Goal: Task Accomplishment & Management: Use online tool/utility

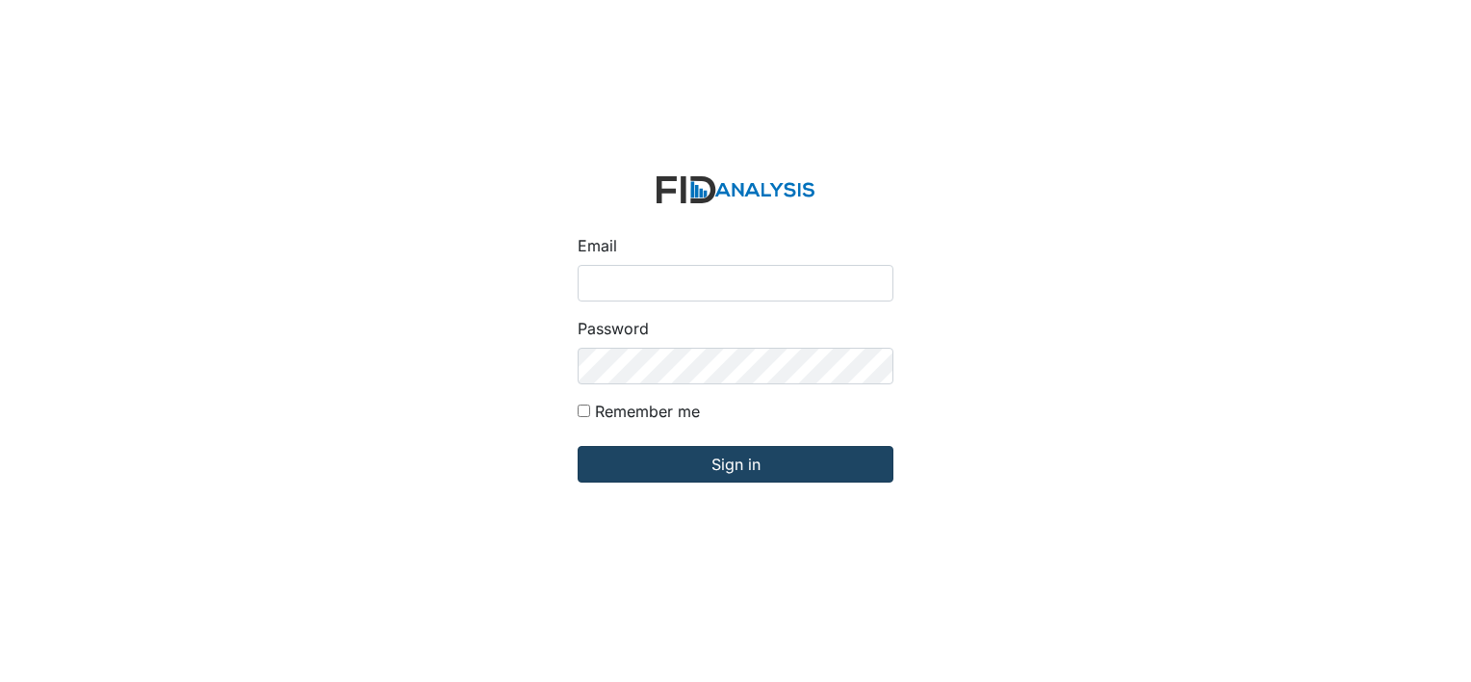
type input "[EMAIL_ADDRESS][DOMAIN_NAME]"
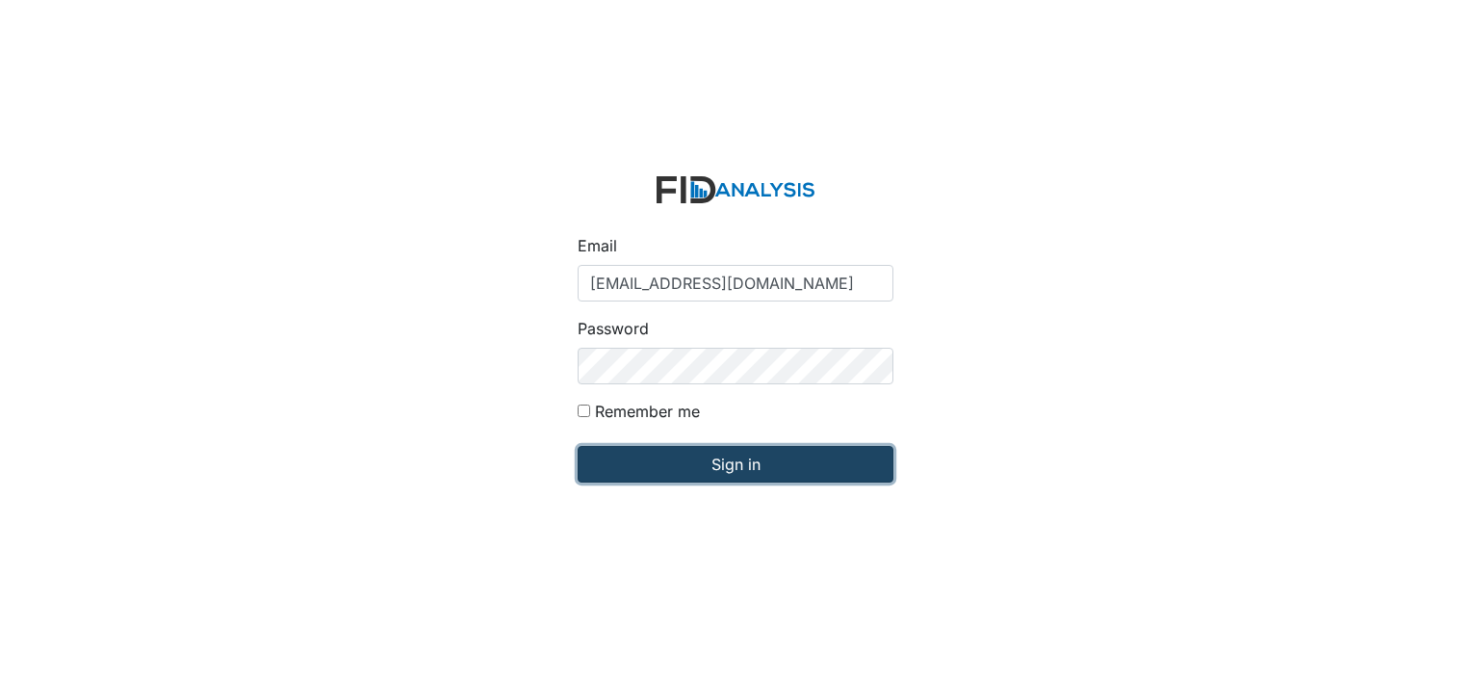
click at [792, 464] on input "Sign in" at bounding box center [736, 464] width 316 height 37
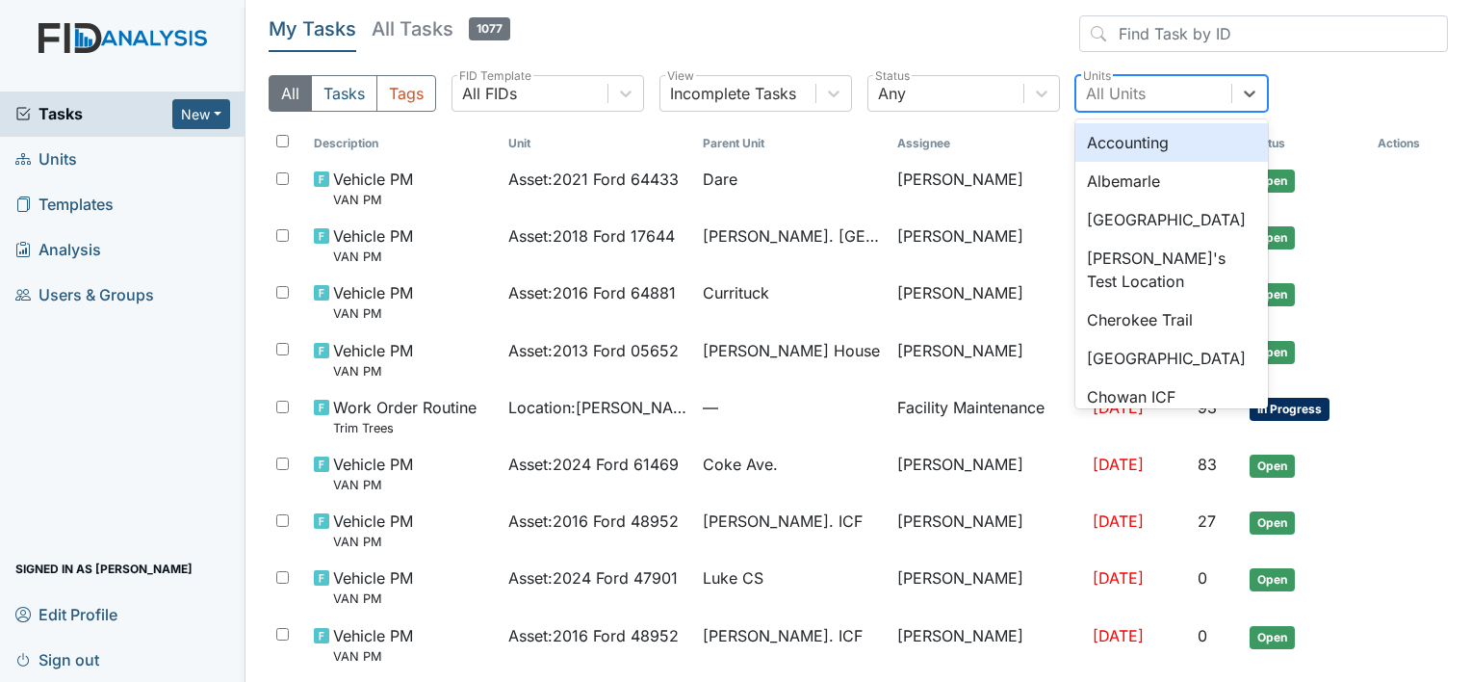
click at [1122, 82] on div "All Units" at bounding box center [1116, 93] width 60 height 23
click at [1132, 179] on div "Albemarle" at bounding box center [1171, 181] width 193 height 39
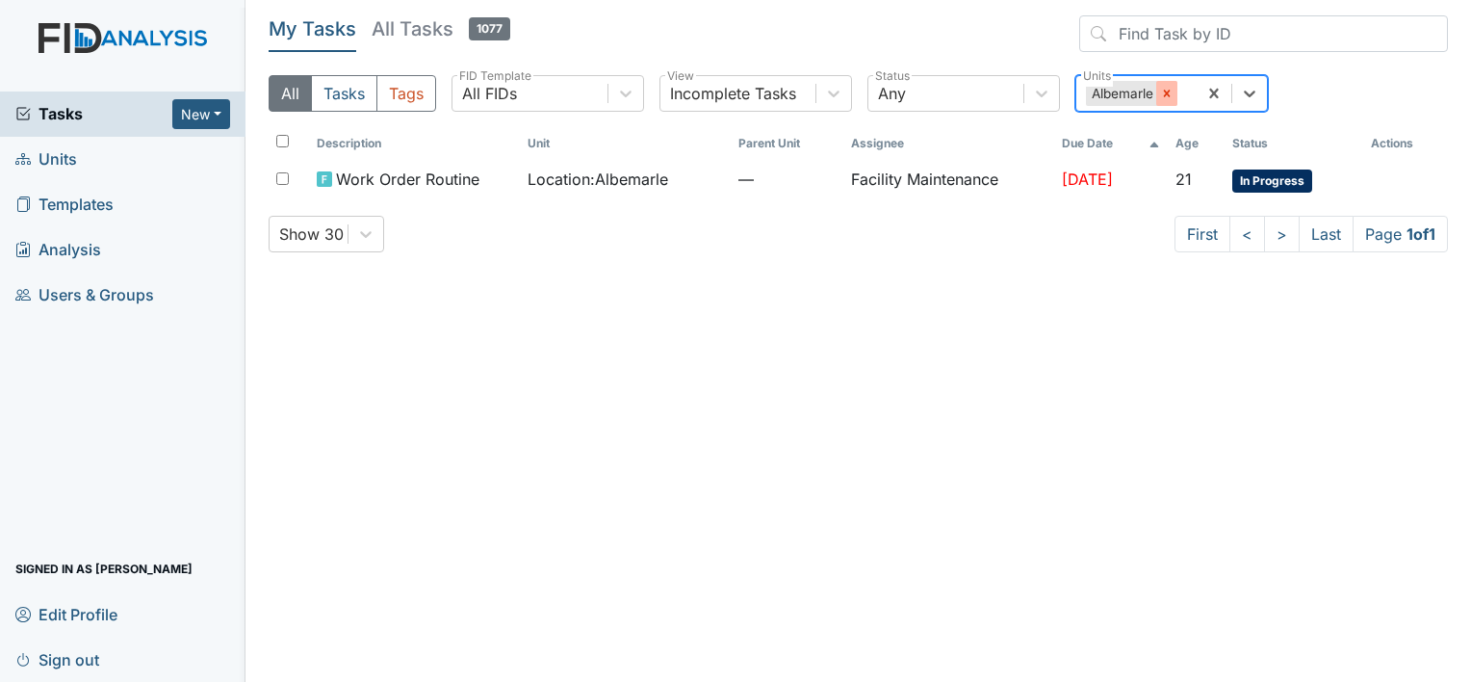
click at [1161, 92] on icon at bounding box center [1166, 93] width 13 height 13
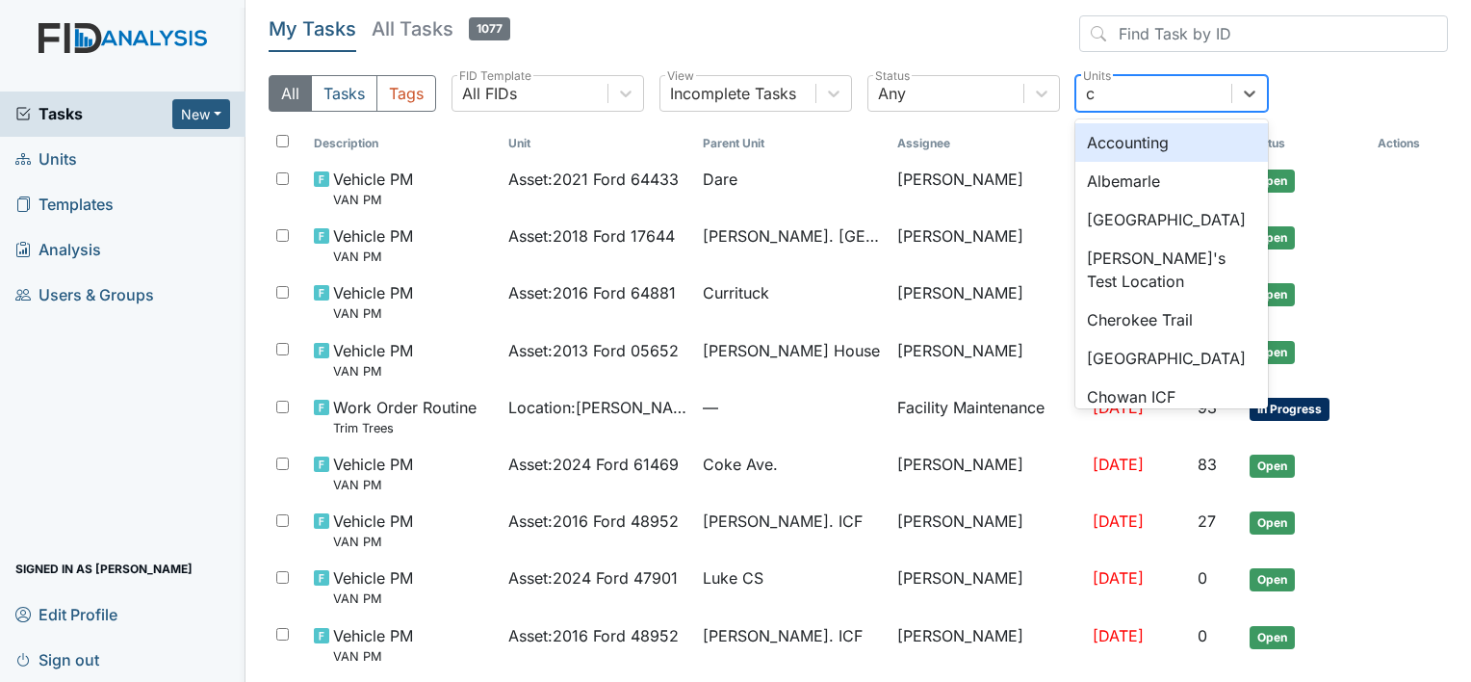
type input "ch"
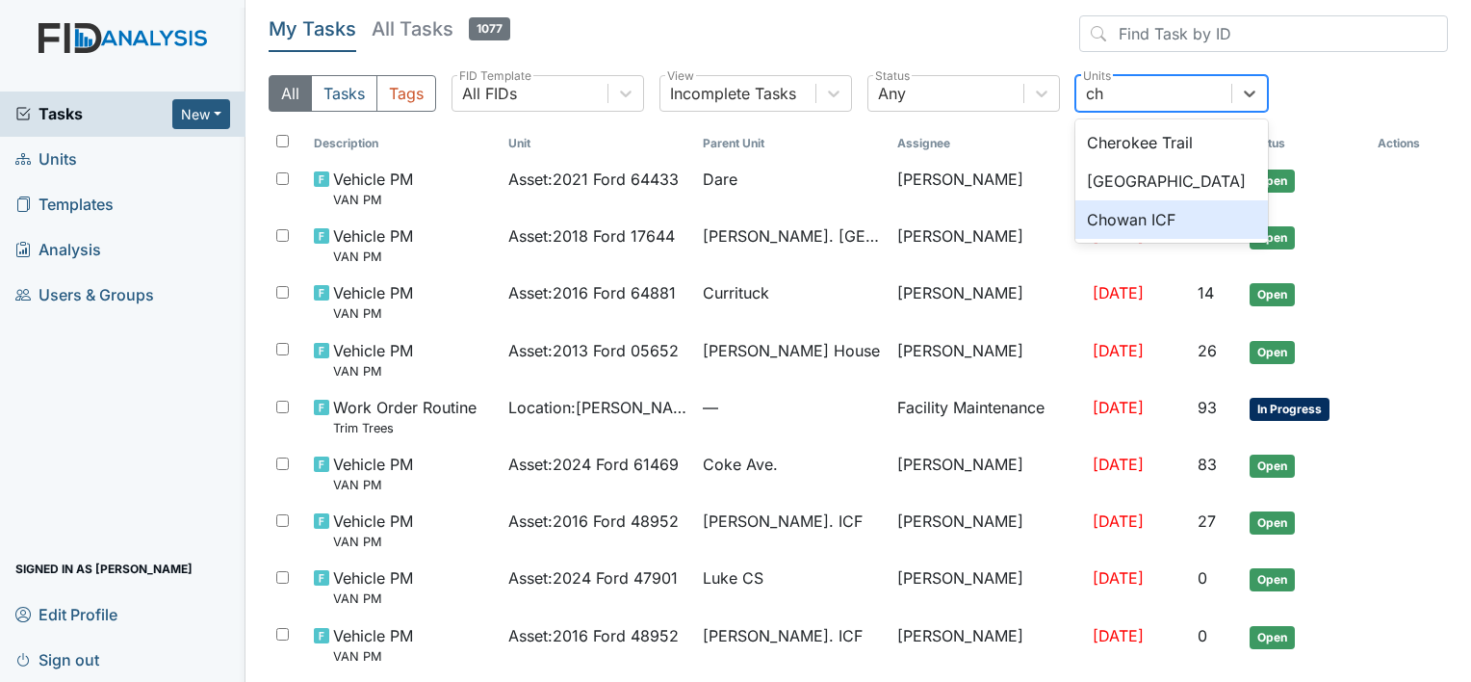
click at [1113, 214] on div "Chowan ICF" at bounding box center [1171, 219] width 193 height 39
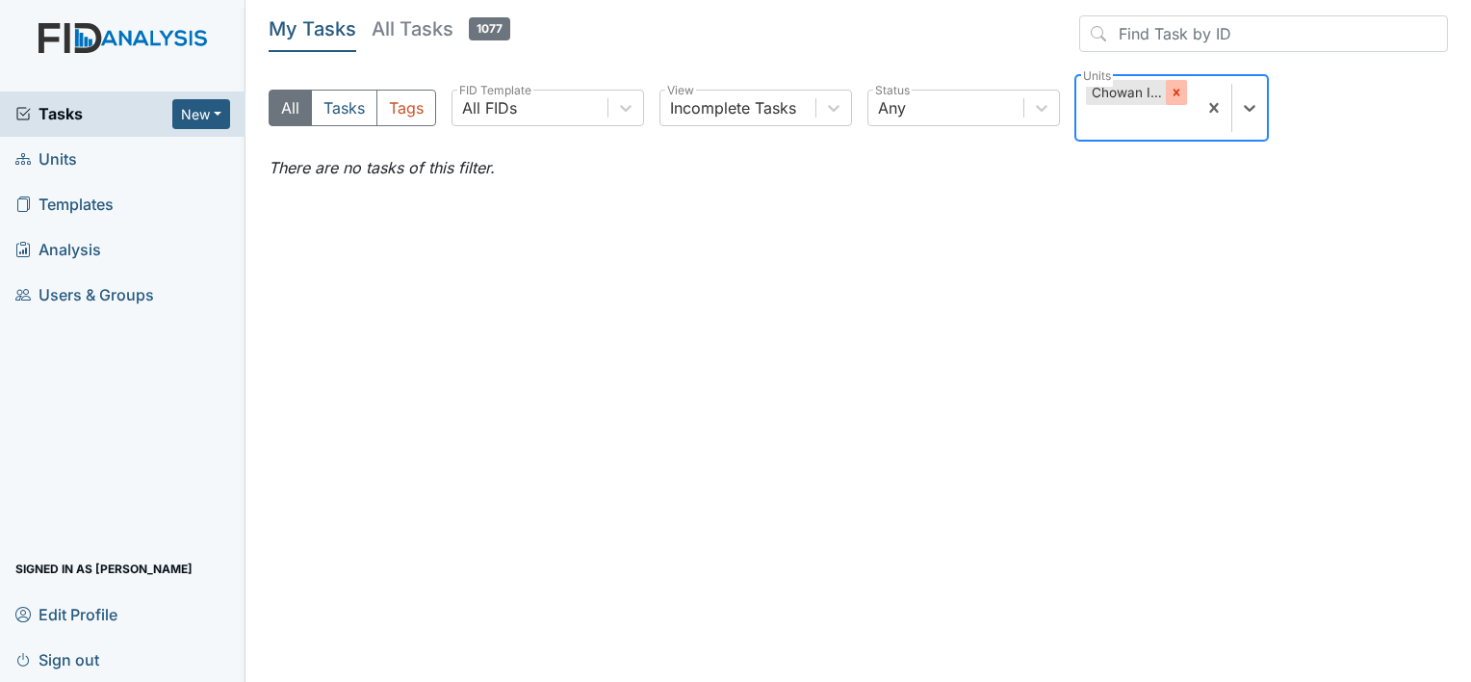
click at [1176, 88] on icon at bounding box center [1176, 92] width 13 height 13
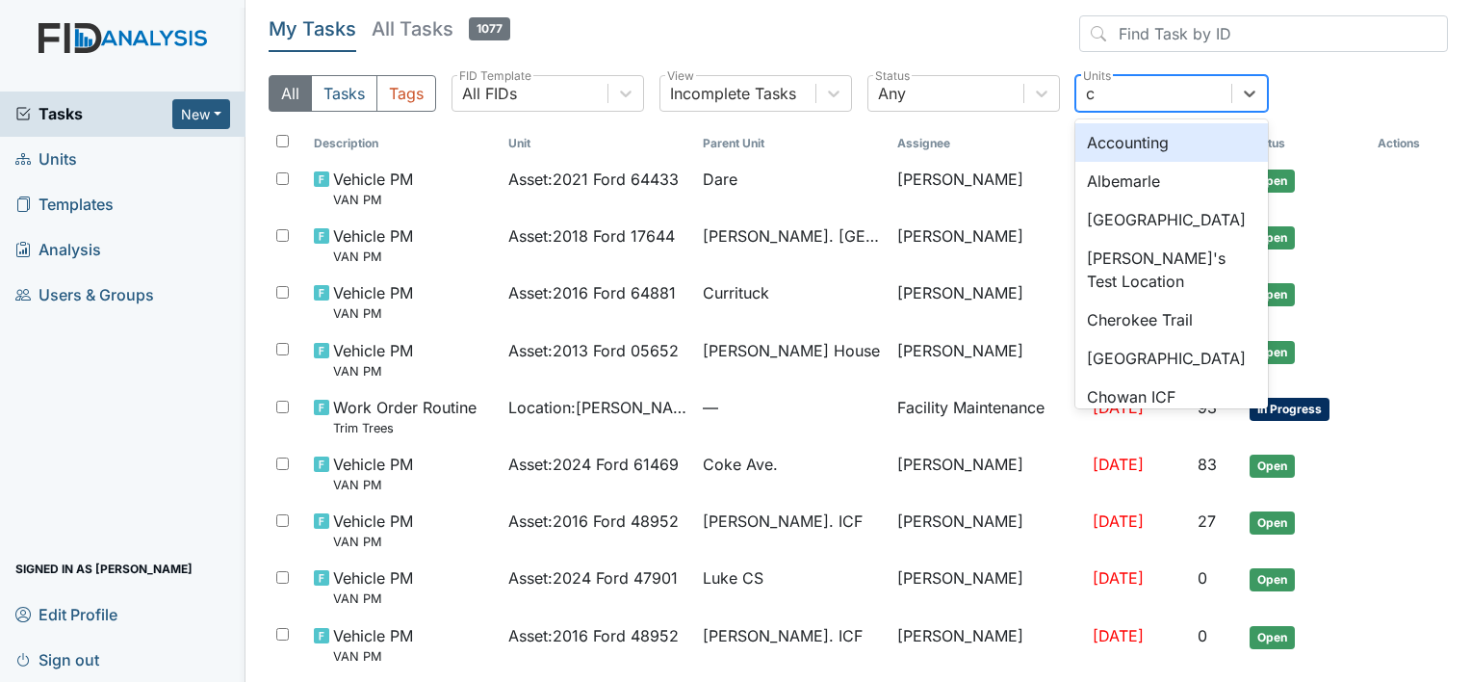
type input "co"
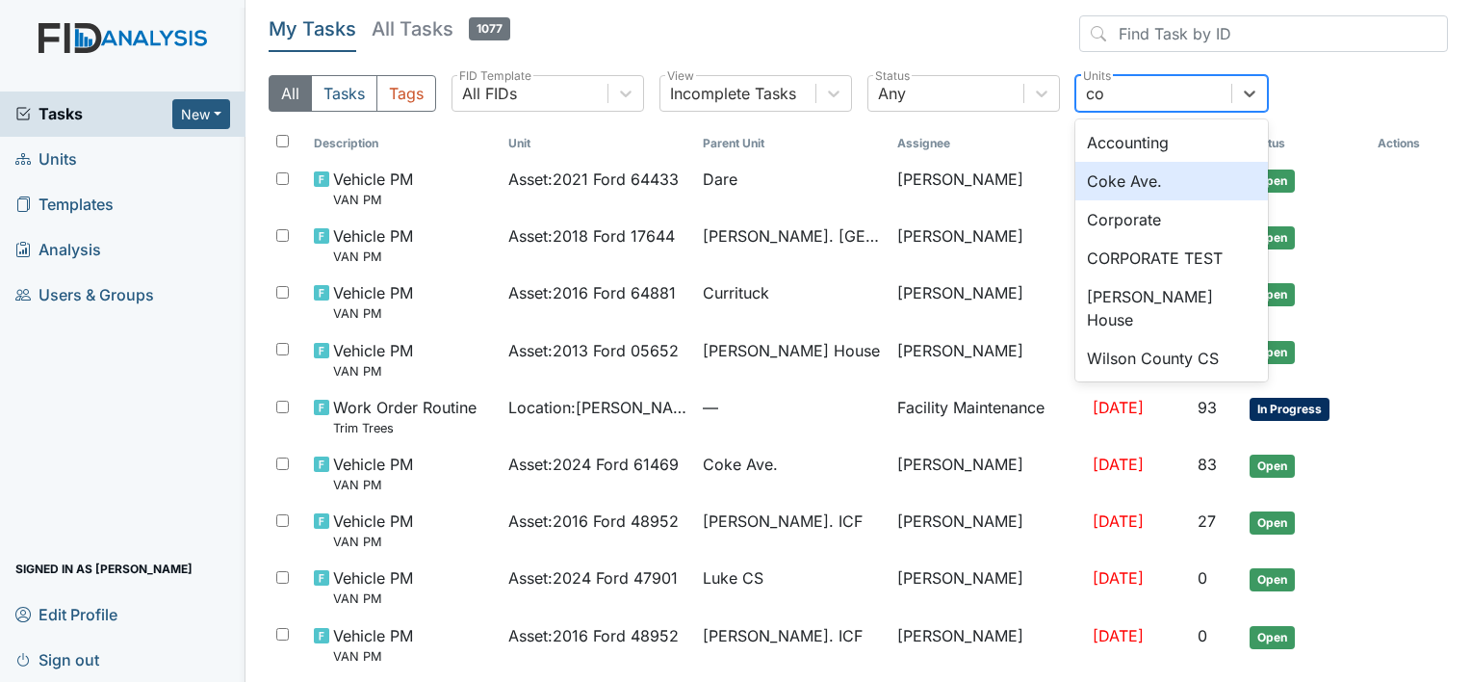
click at [1101, 183] on div "Coke Ave." at bounding box center [1171, 181] width 193 height 39
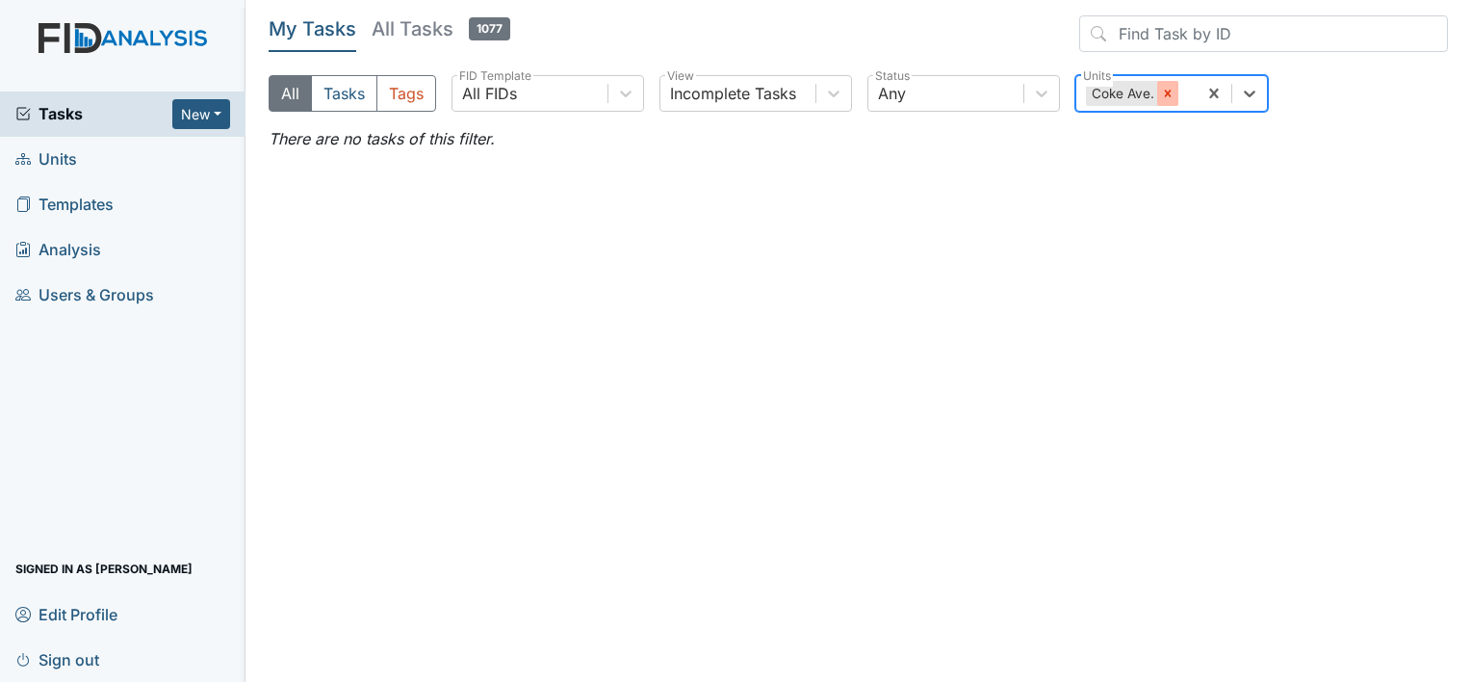
click at [1176, 88] on div at bounding box center [1167, 93] width 21 height 25
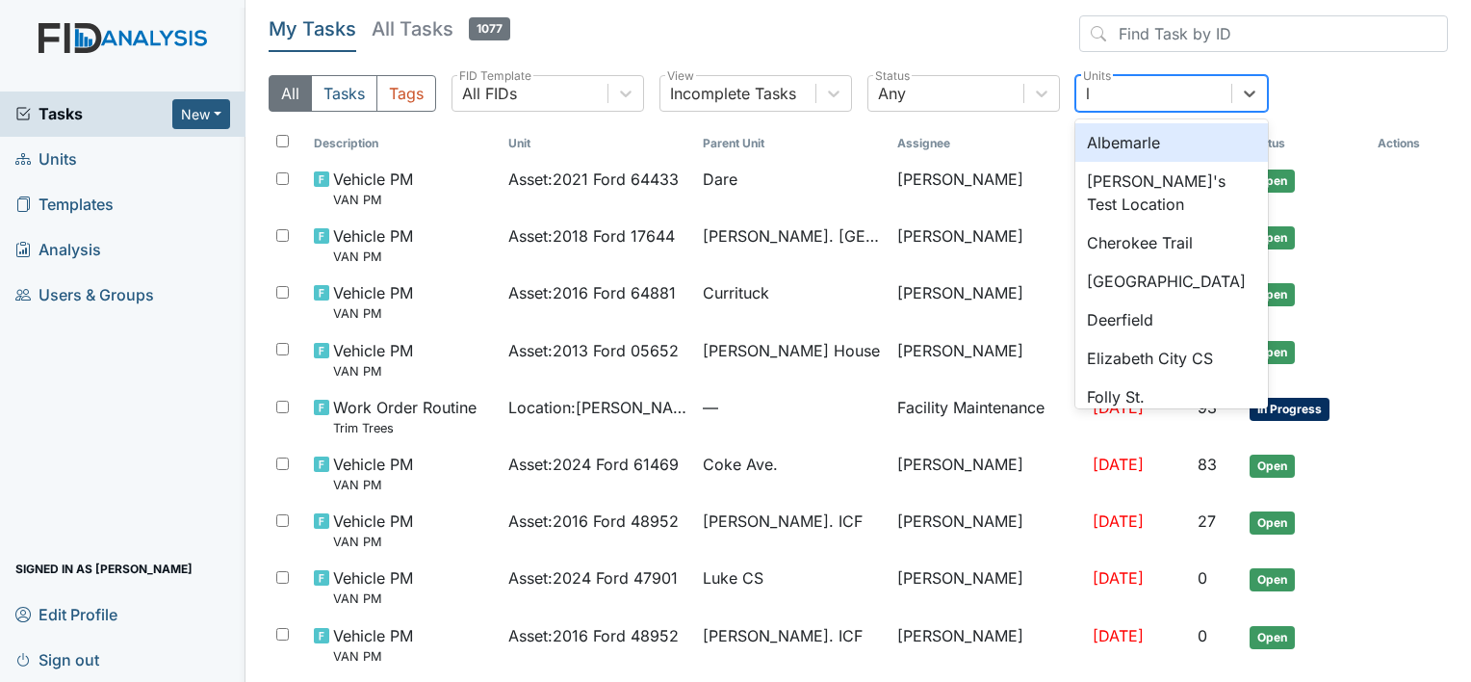
type input "lu"
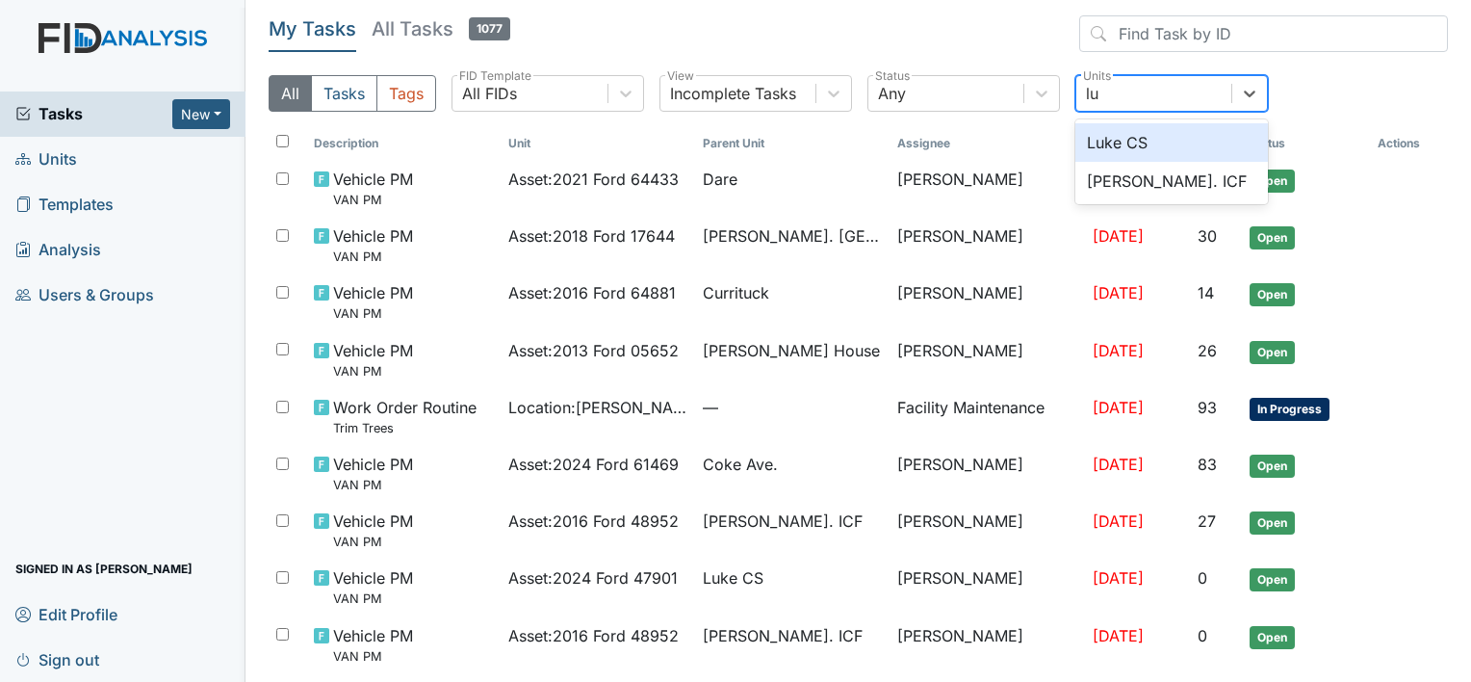
click at [1106, 141] on div "Luke CS" at bounding box center [1171, 142] width 193 height 39
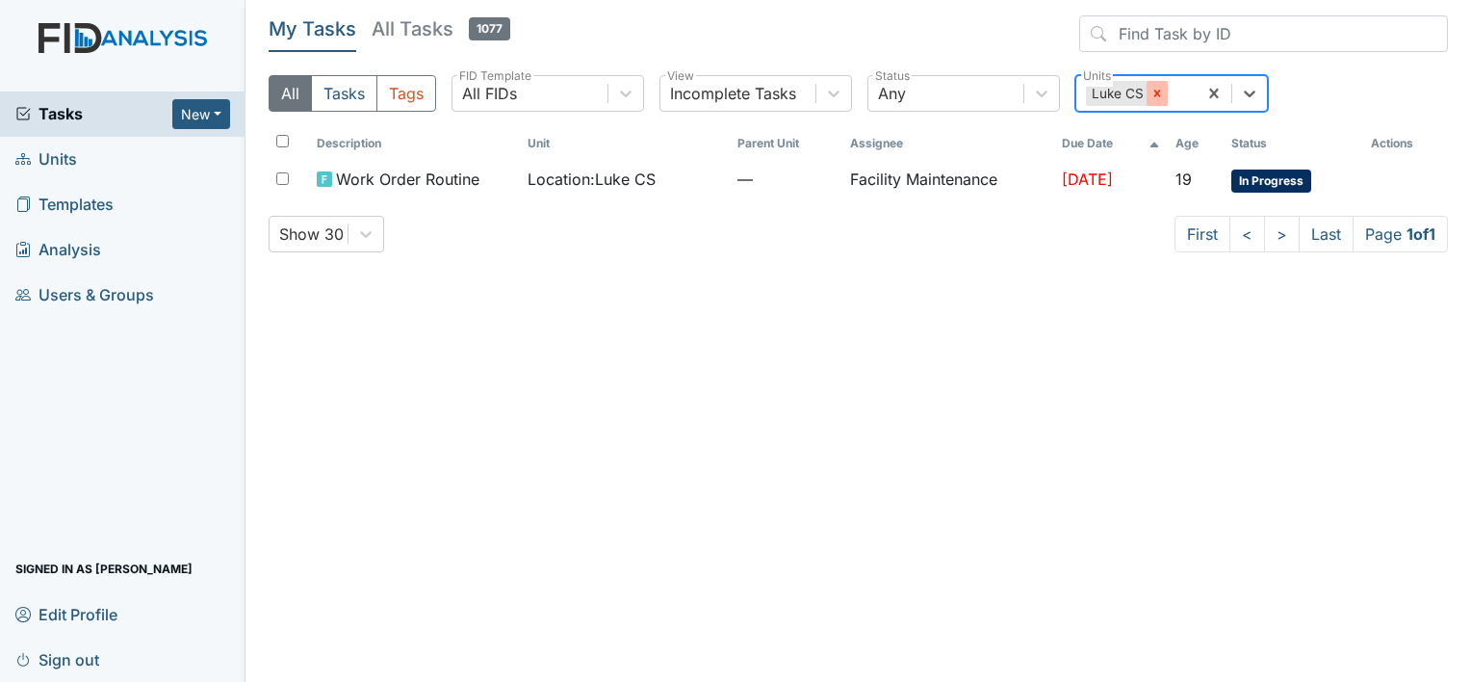
click at [1146, 95] on div at bounding box center [1156, 93] width 21 height 25
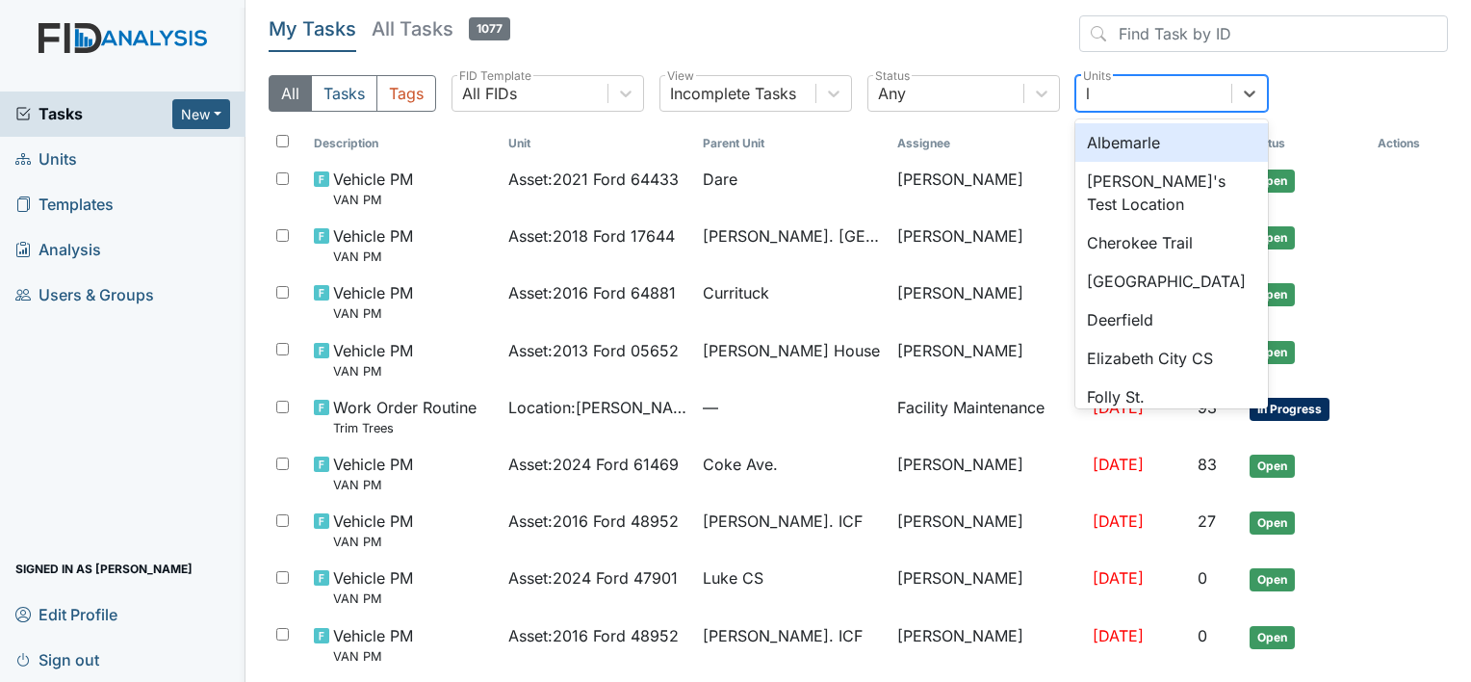
type input "lu"
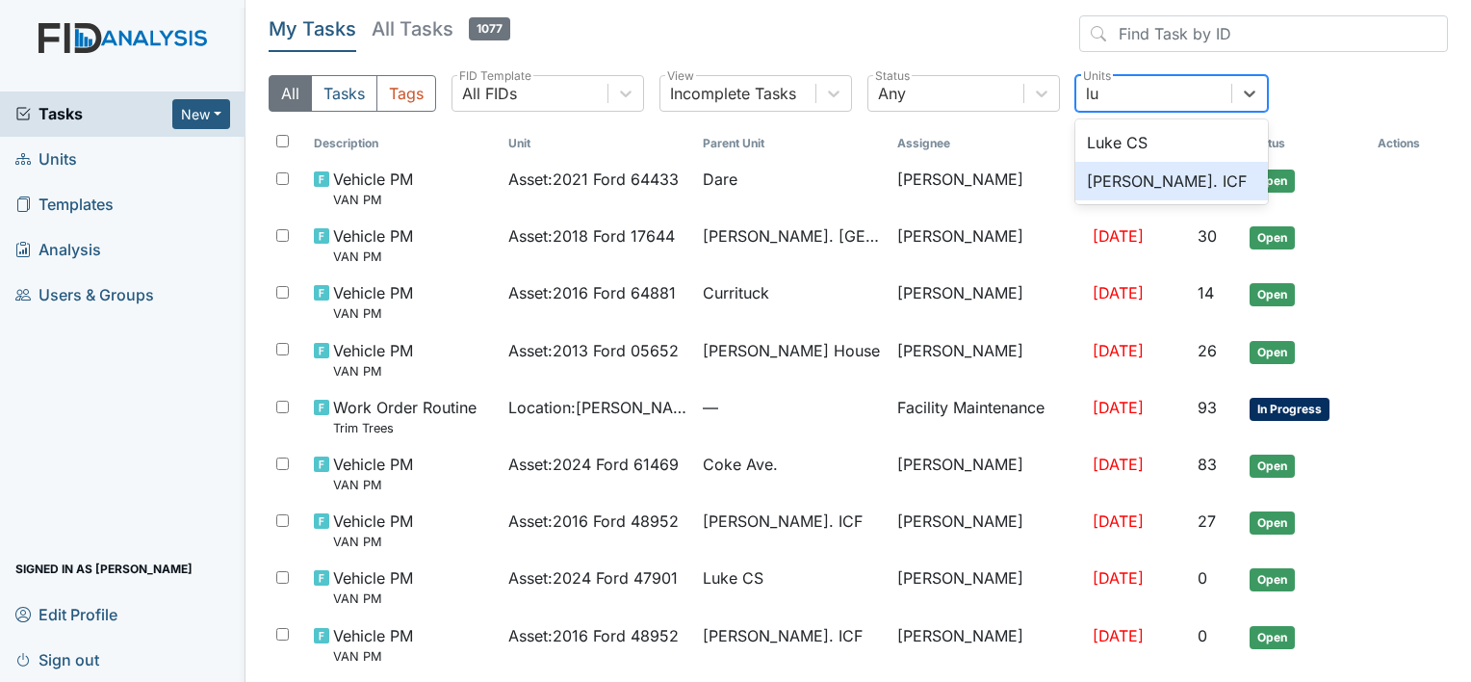
click at [1113, 173] on div "[PERSON_NAME]. ICF" at bounding box center [1171, 181] width 193 height 39
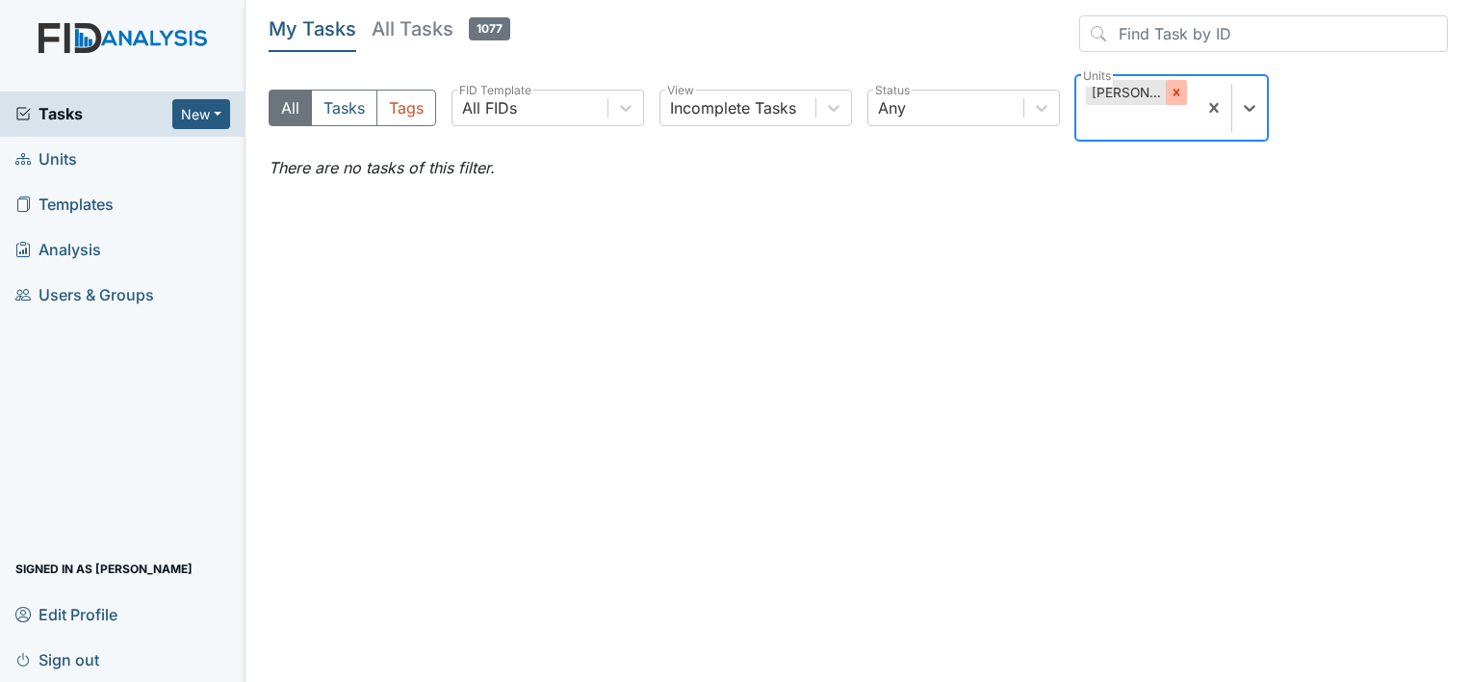
click at [1178, 96] on icon at bounding box center [1176, 92] width 13 height 13
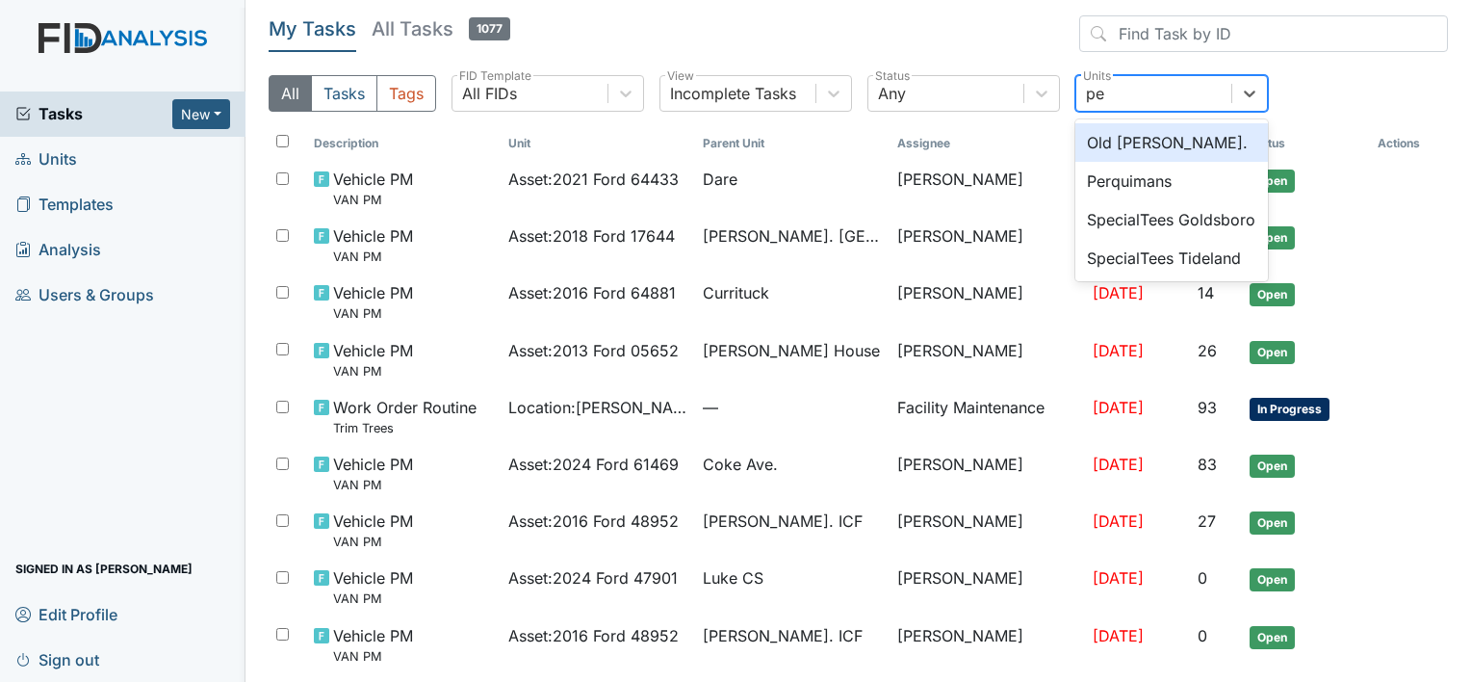
type input "per"
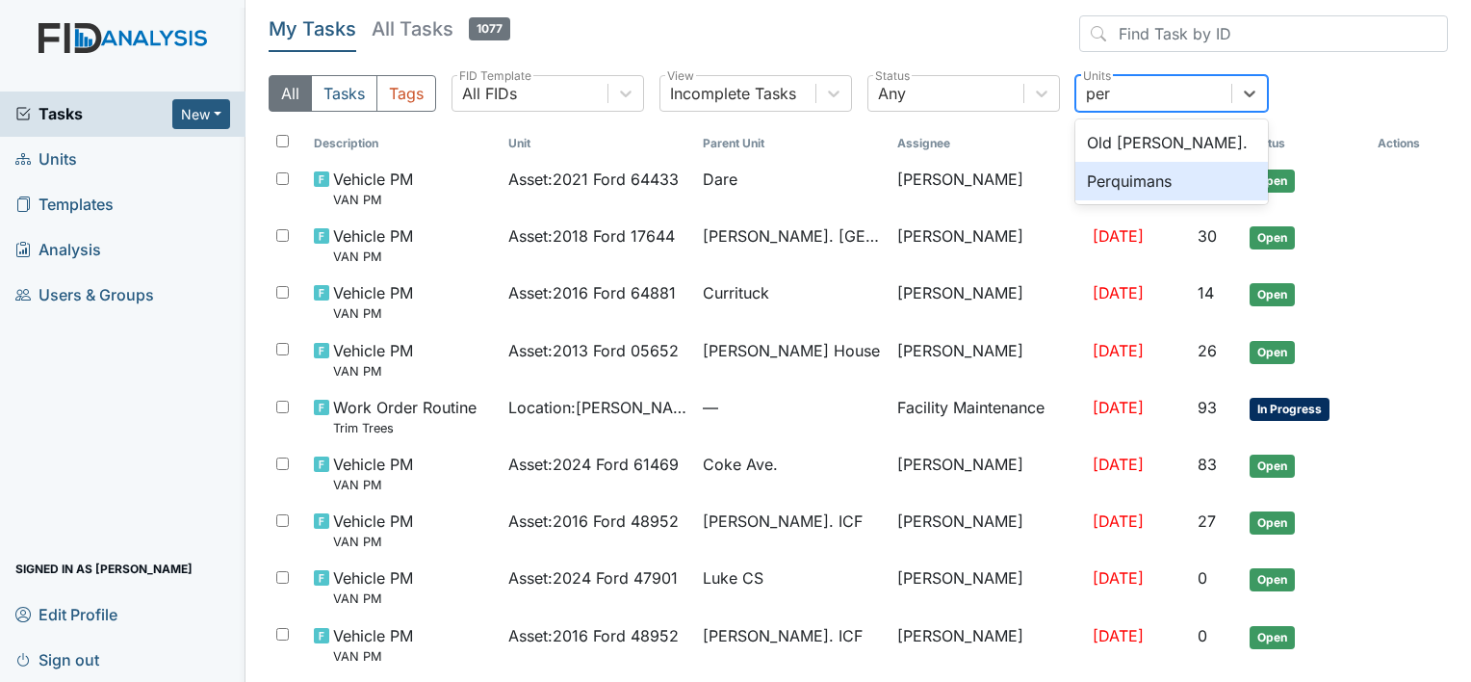
click at [1126, 186] on div "Perquimans" at bounding box center [1171, 181] width 193 height 39
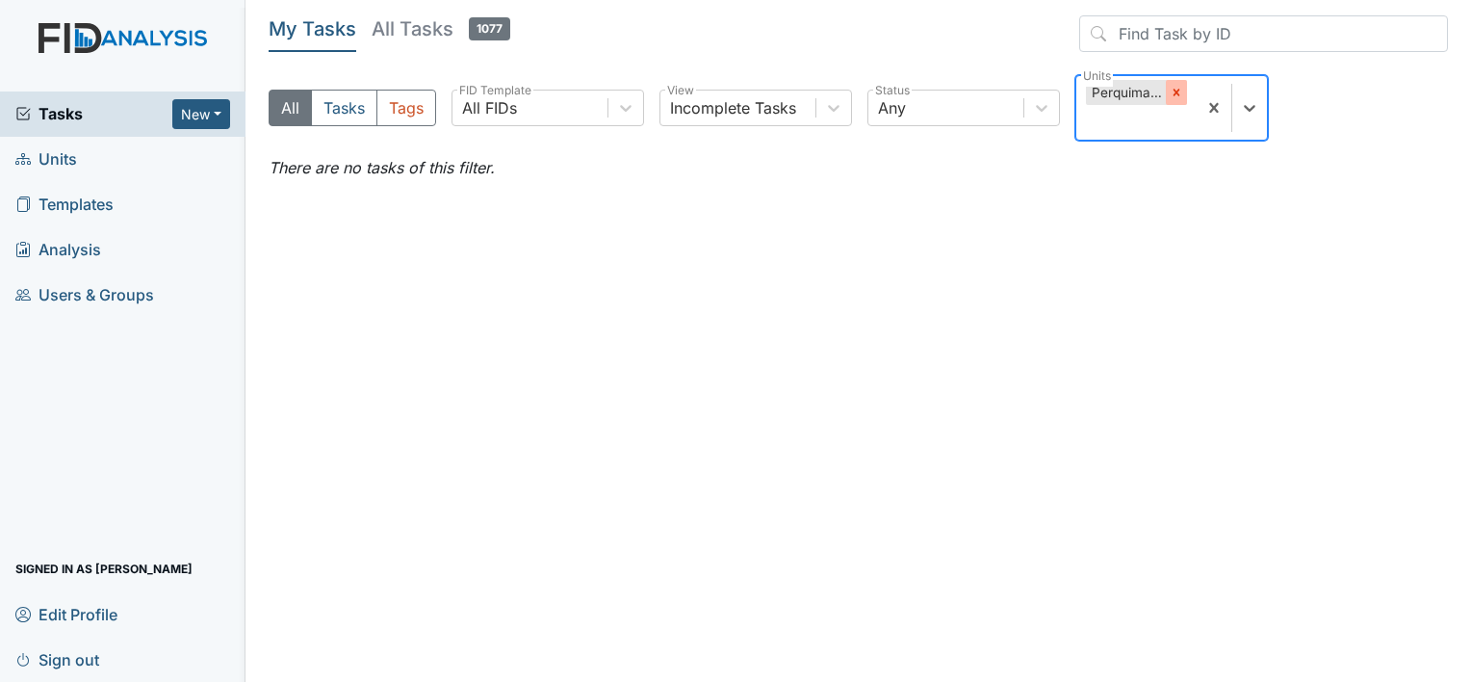
click at [1171, 90] on icon at bounding box center [1176, 92] width 13 height 13
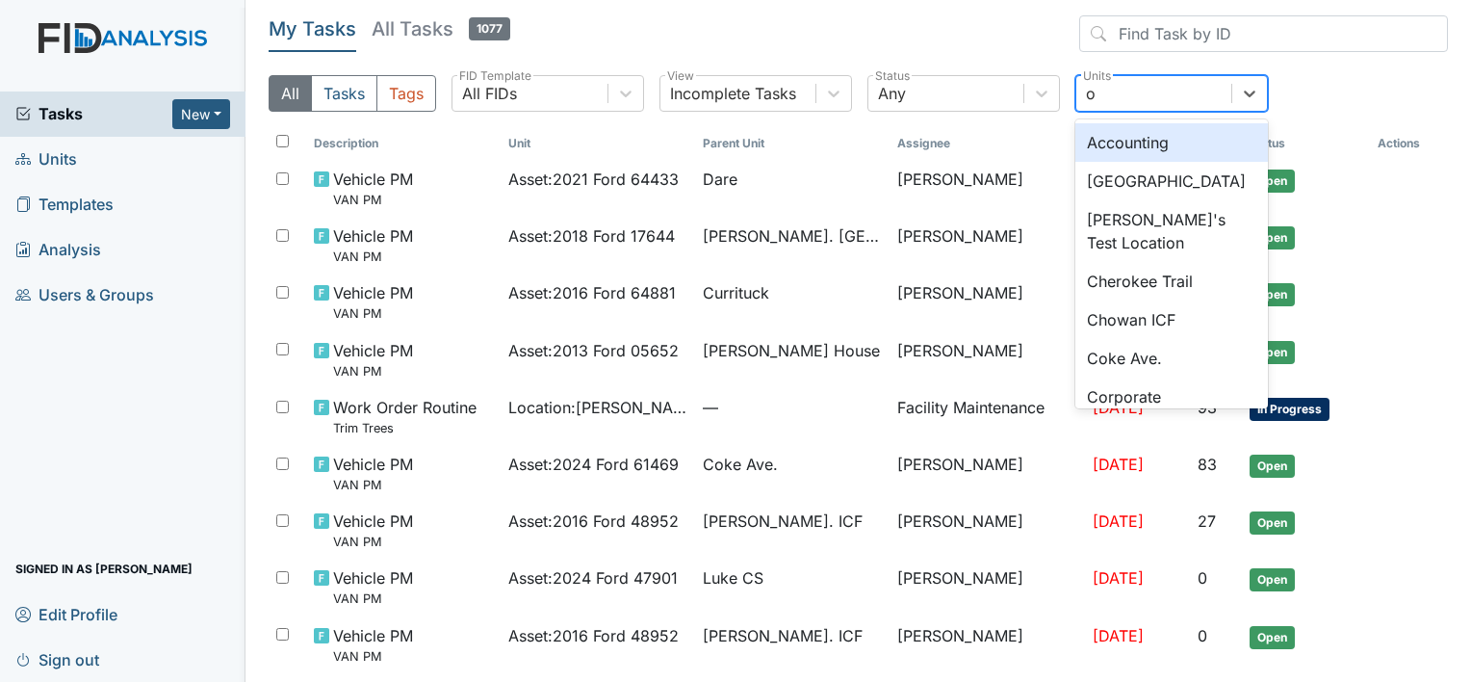
type input "ol"
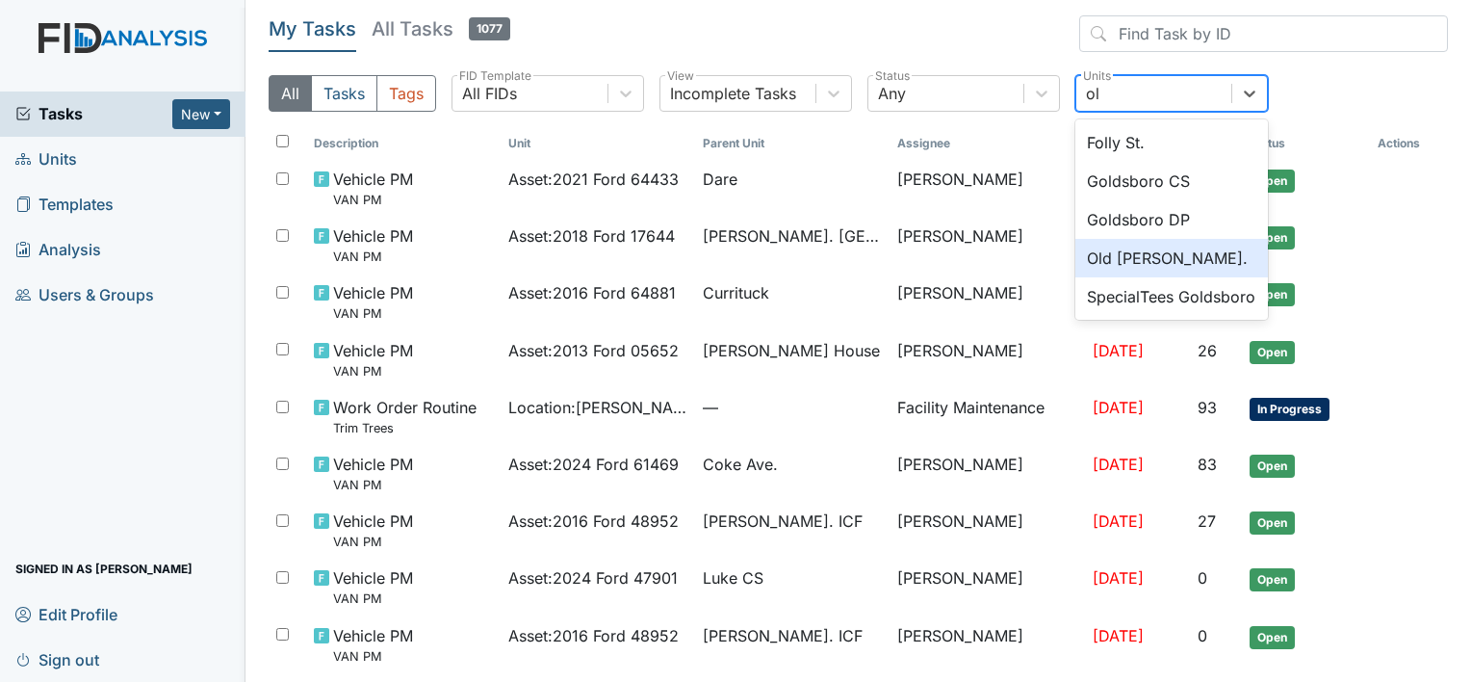
click at [1111, 251] on div "Old [PERSON_NAME]." at bounding box center [1171, 258] width 193 height 39
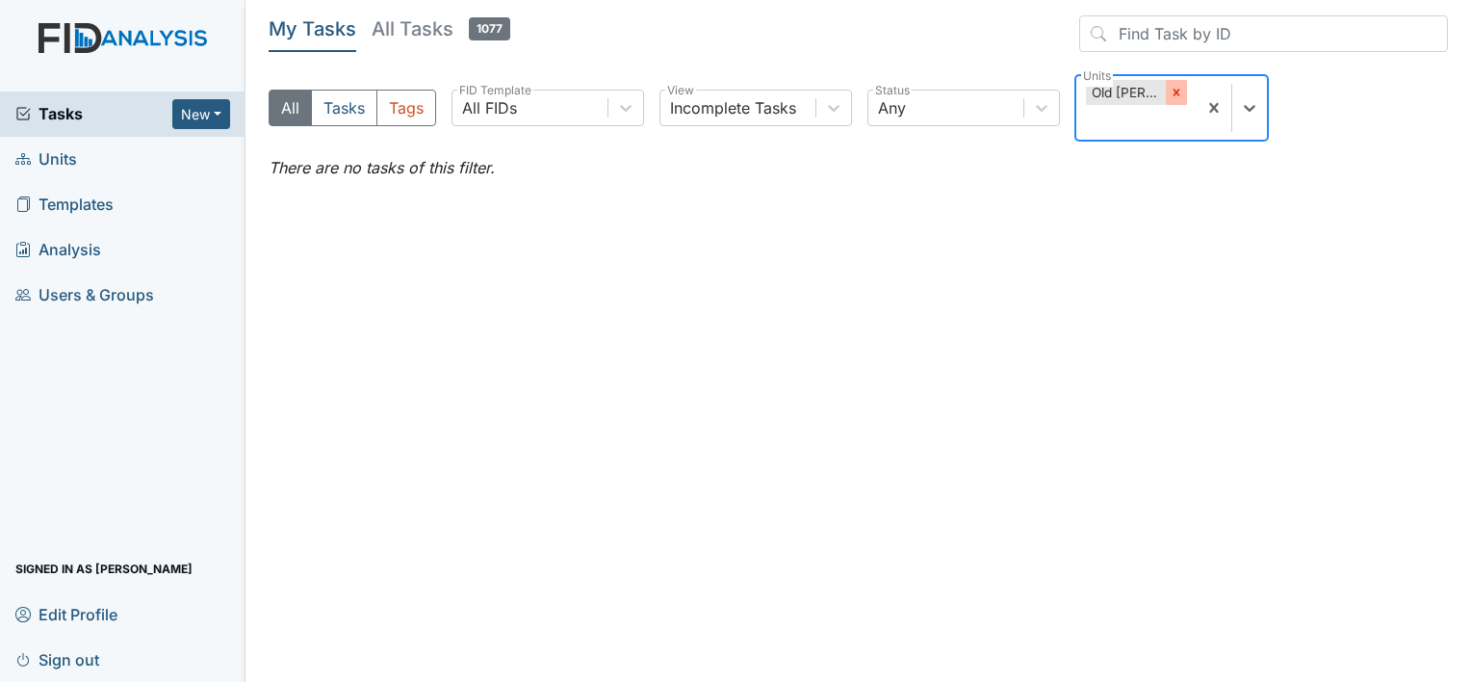
click at [1177, 89] on icon at bounding box center [1176, 92] width 13 height 13
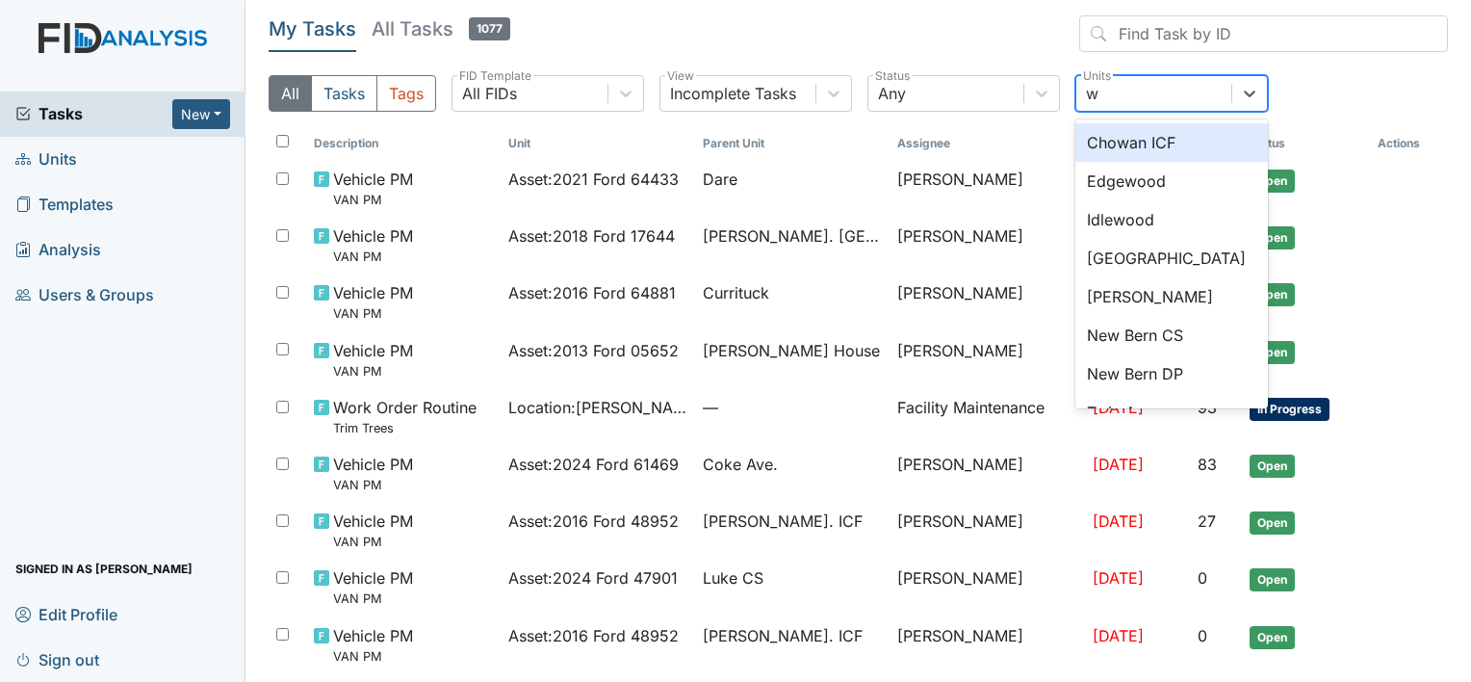
type input "wi"
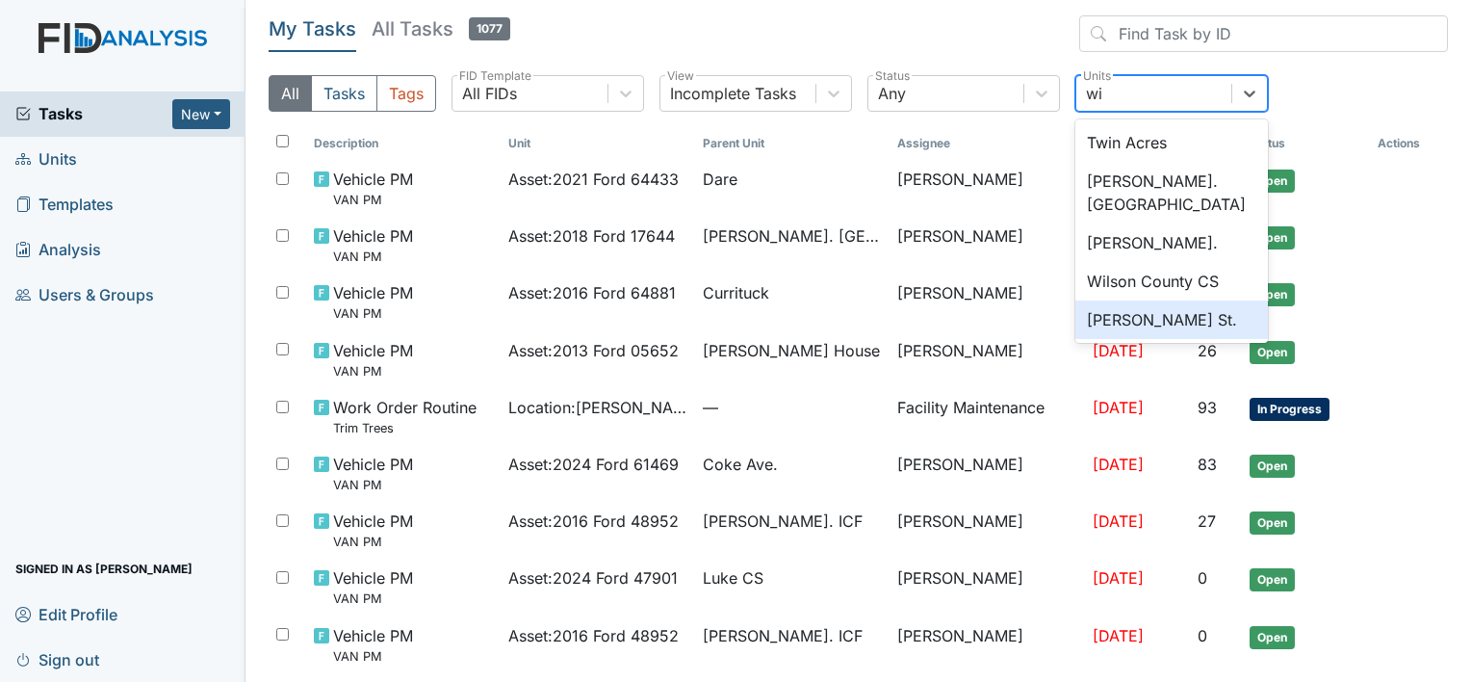
click at [1104, 300] on div "[PERSON_NAME] St." at bounding box center [1171, 319] width 193 height 39
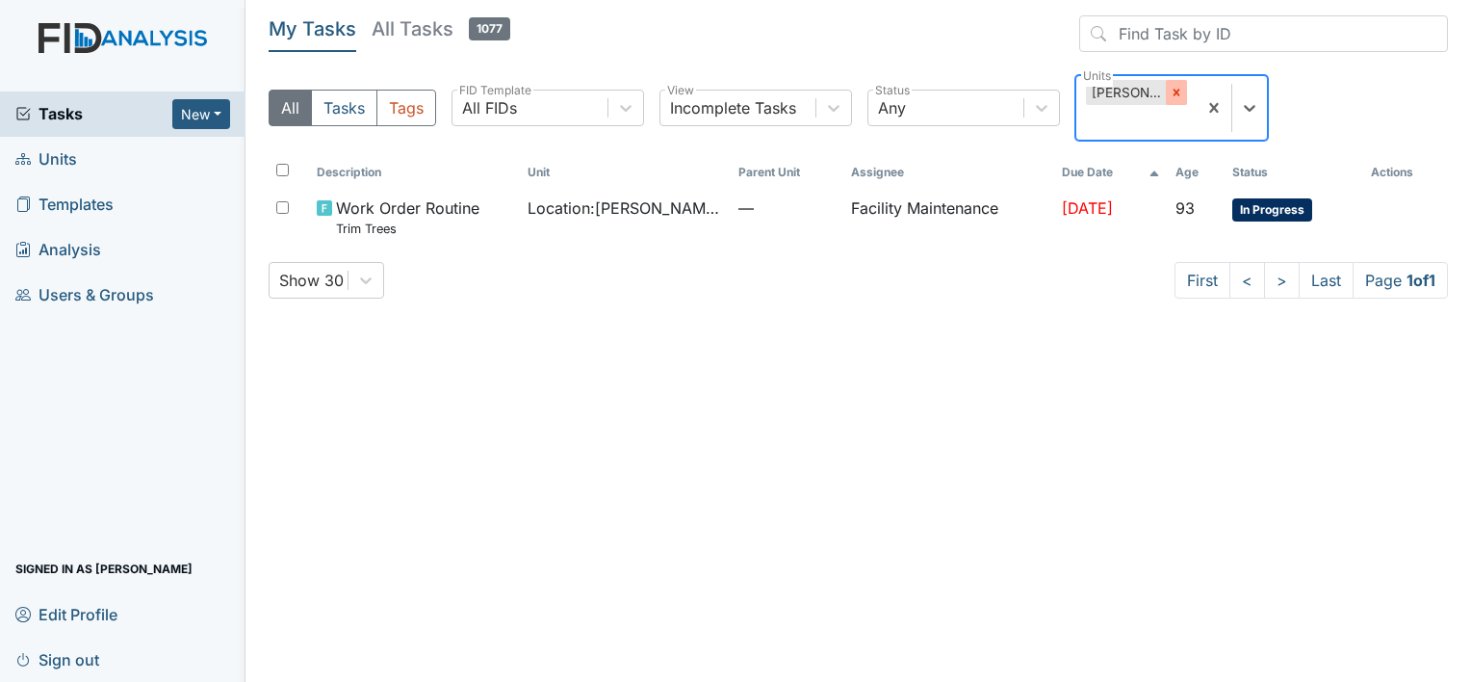
click at [1170, 90] on icon at bounding box center [1176, 92] width 13 height 13
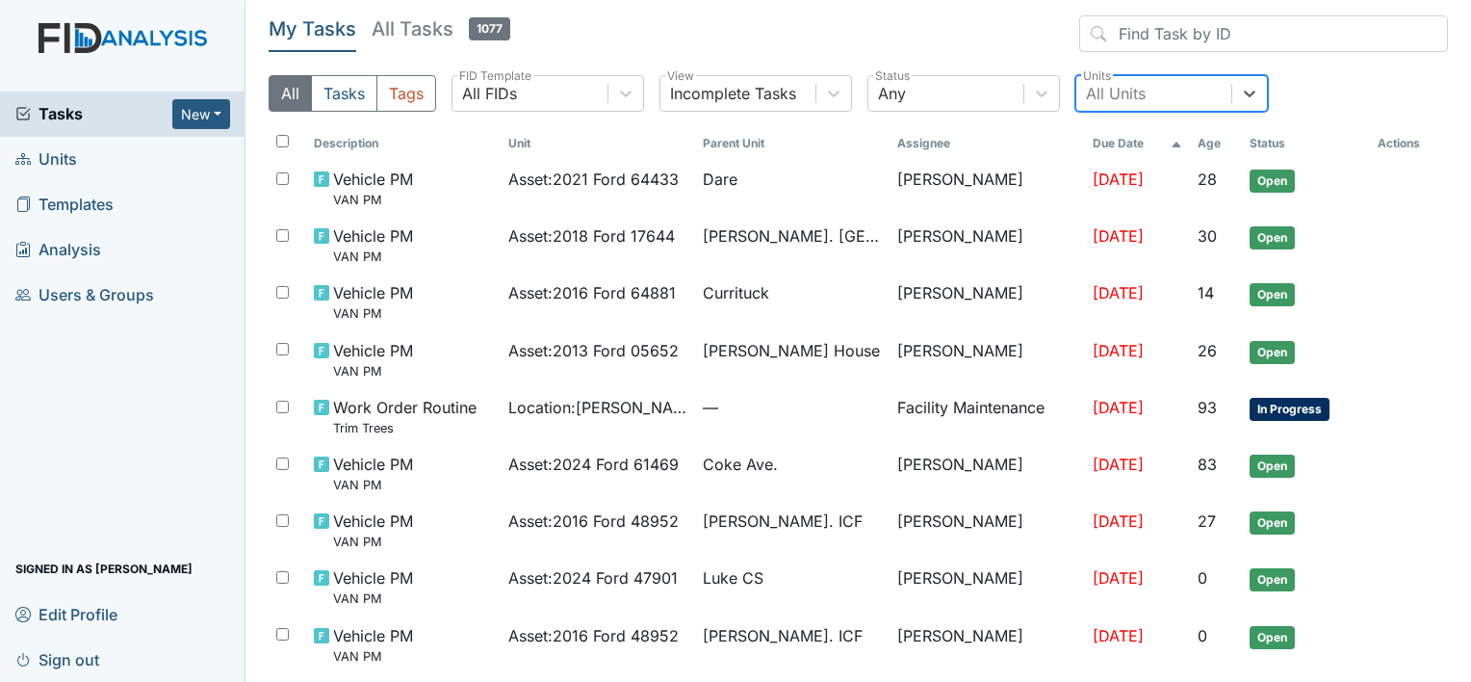
click at [1086, 89] on div "All Units" at bounding box center [1116, 93] width 60 height 23
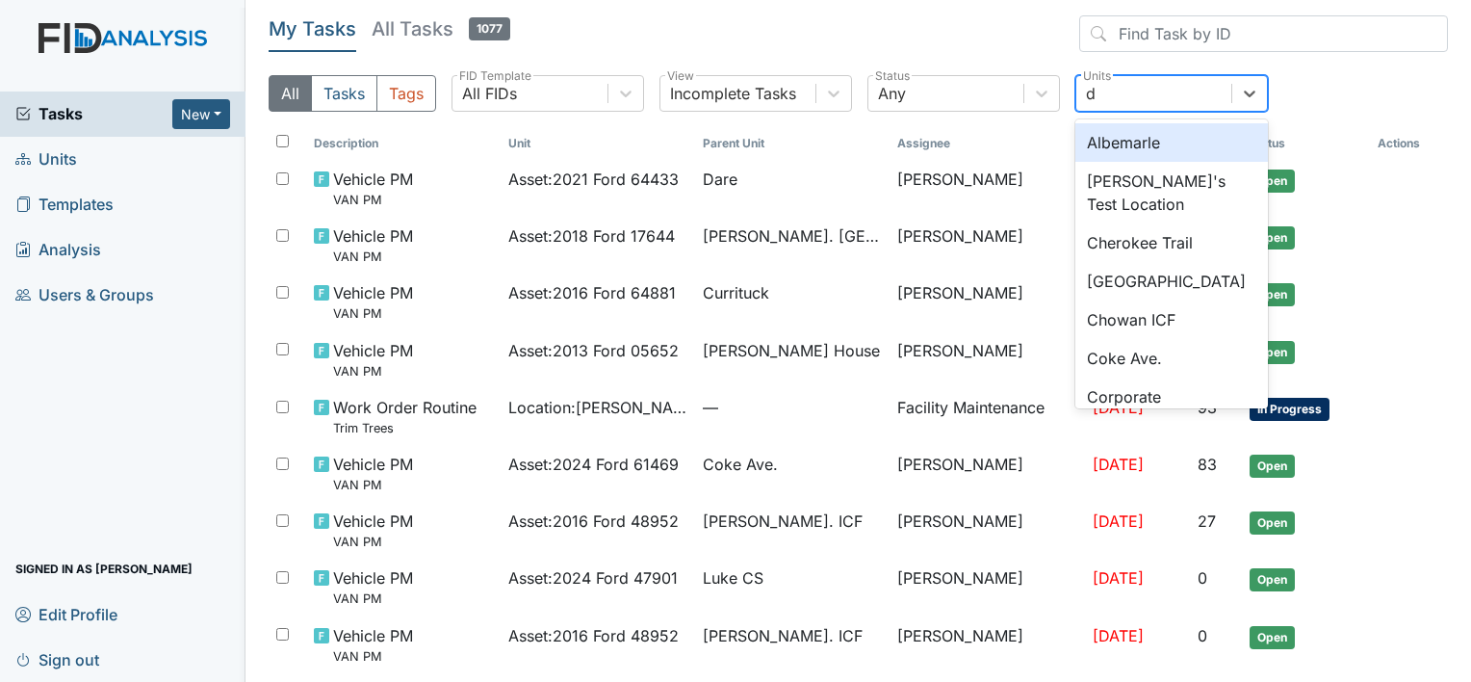
type input "da"
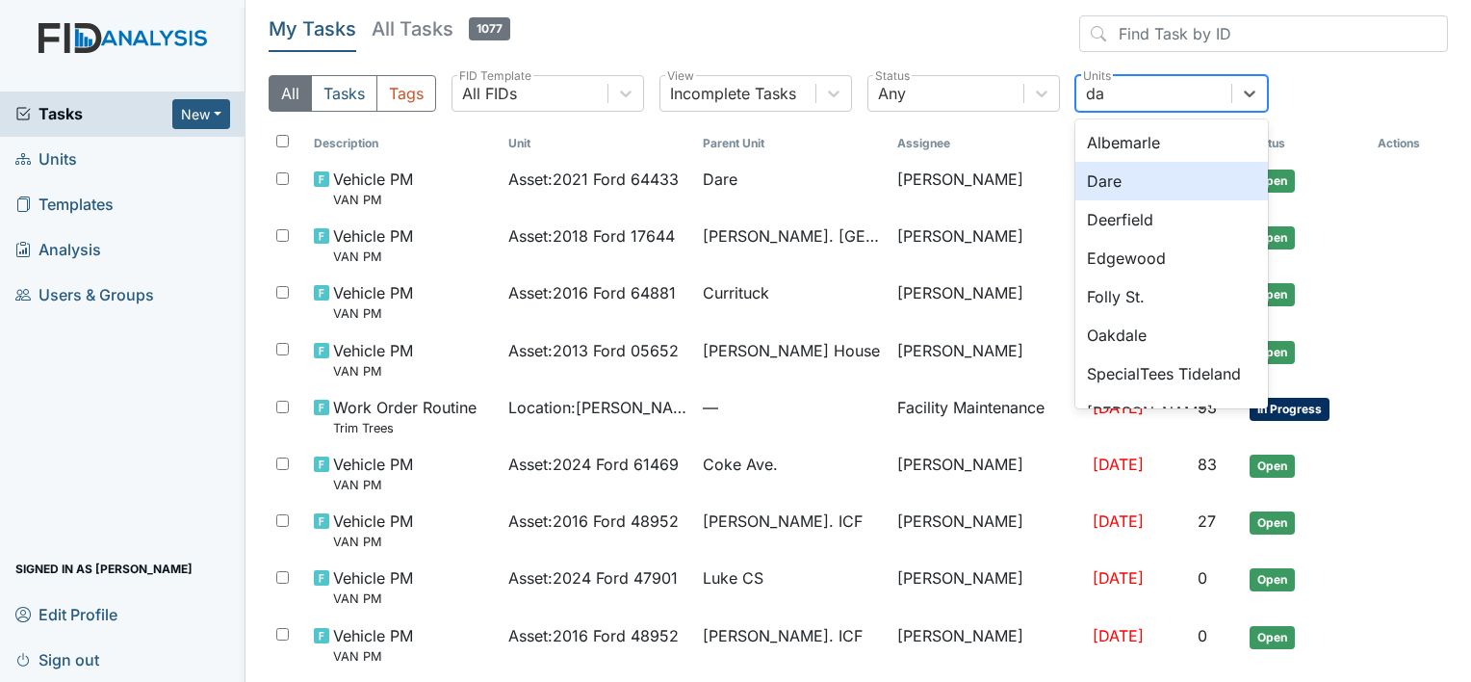
click at [1100, 175] on div "Dare" at bounding box center [1171, 181] width 193 height 39
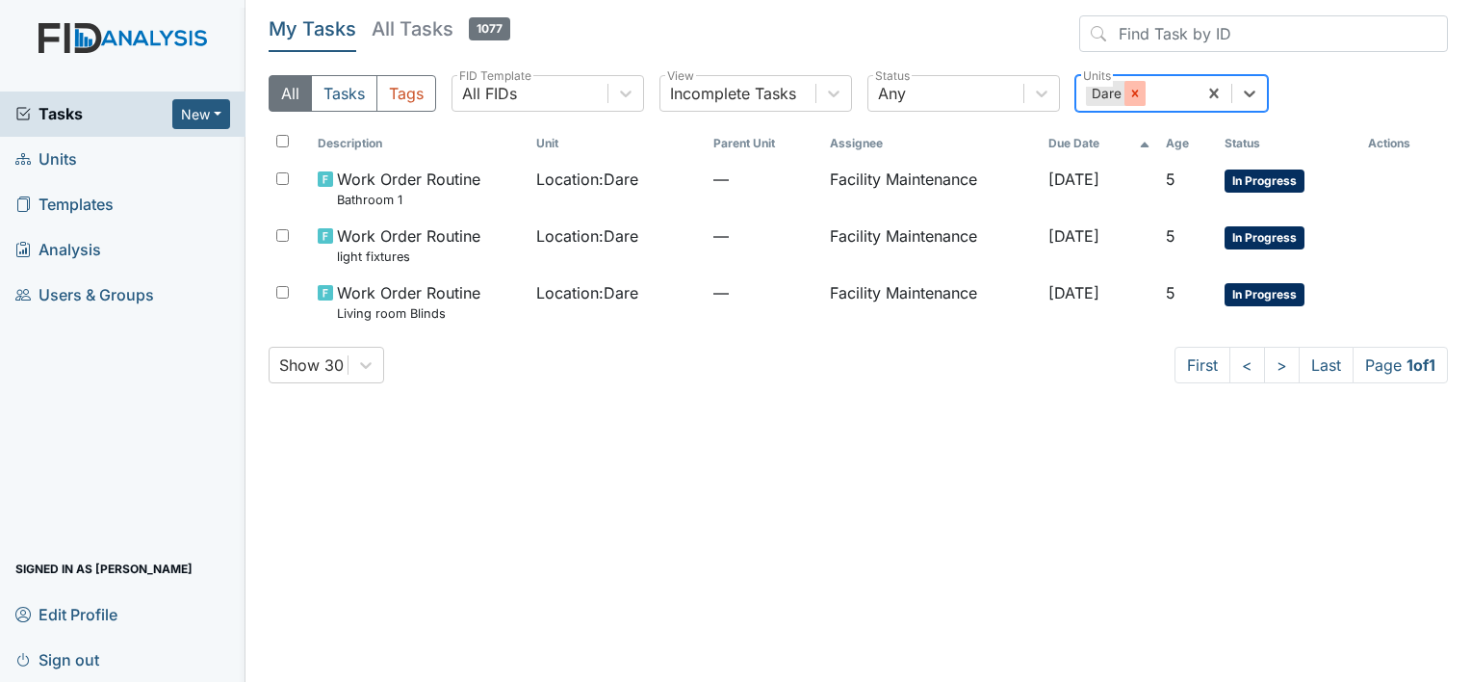
click at [1130, 100] on div at bounding box center [1134, 93] width 21 height 25
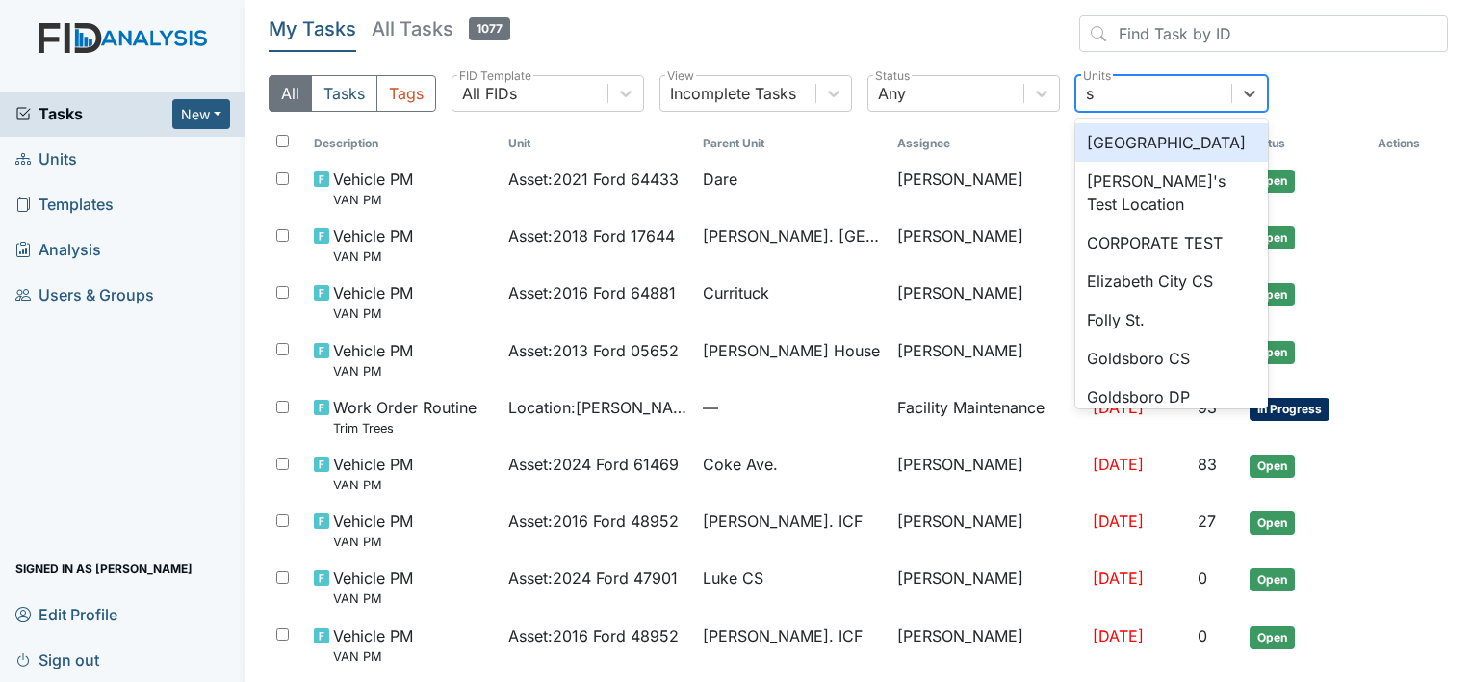
type input "sc"
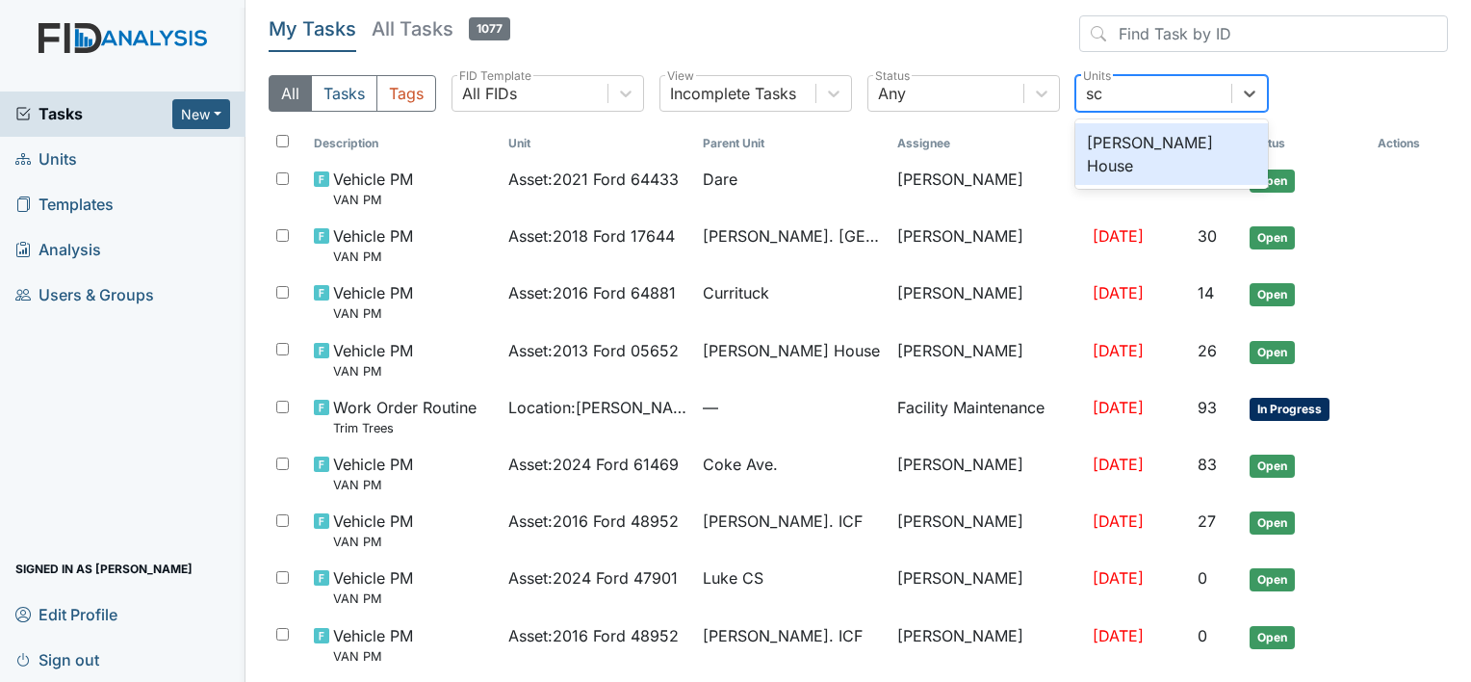
click at [1118, 138] on div "[PERSON_NAME] House" at bounding box center [1171, 154] width 193 height 62
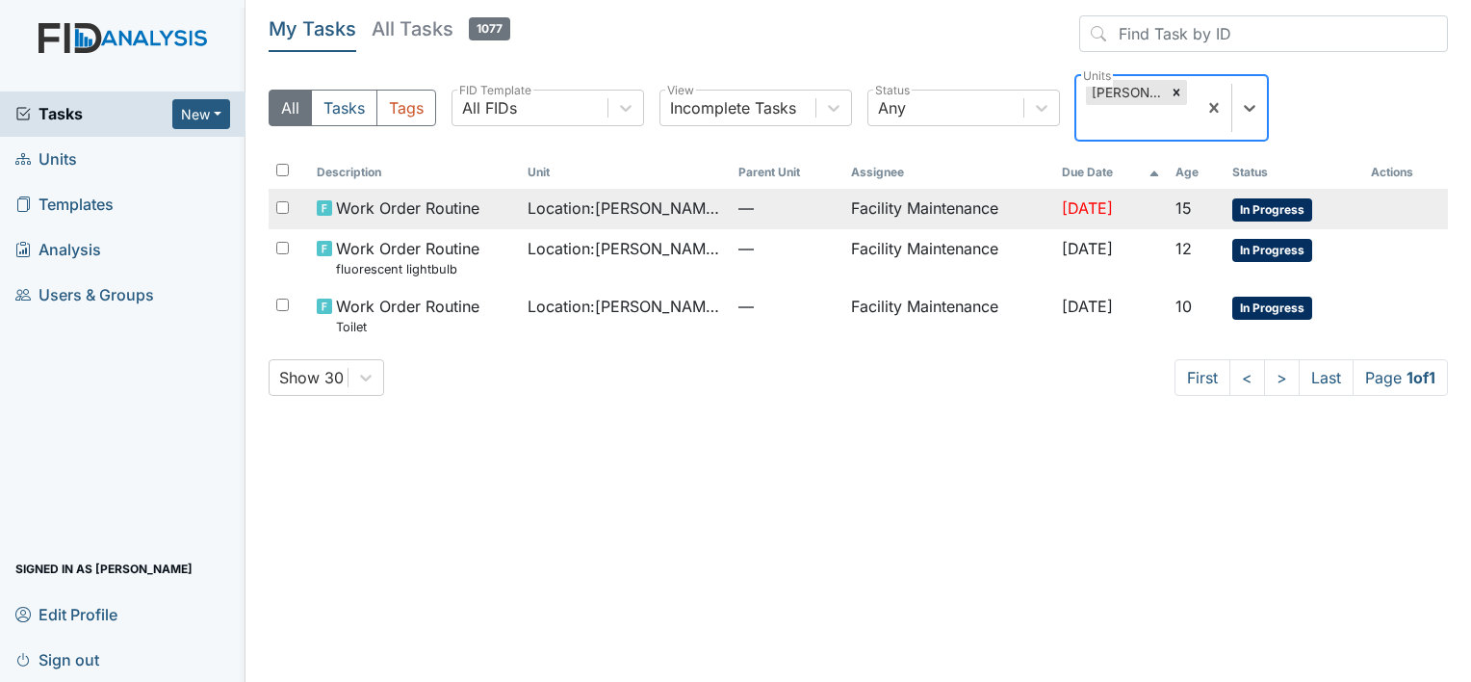
click at [955, 204] on td "Facility Maintenance" at bounding box center [948, 209] width 211 height 40
